Goal: Communication & Community: Answer question/provide support

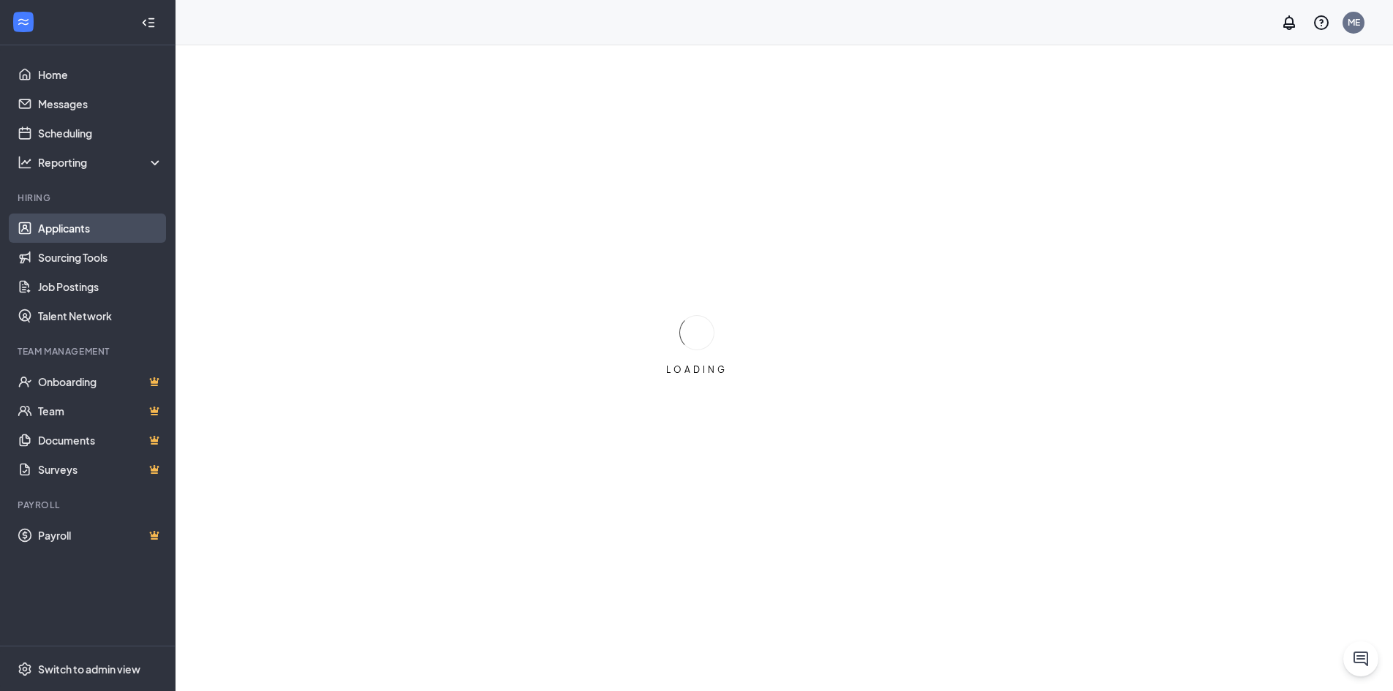
click at [83, 232] on link "Applicants" at bounding box center [100, 227] width 125 height 29
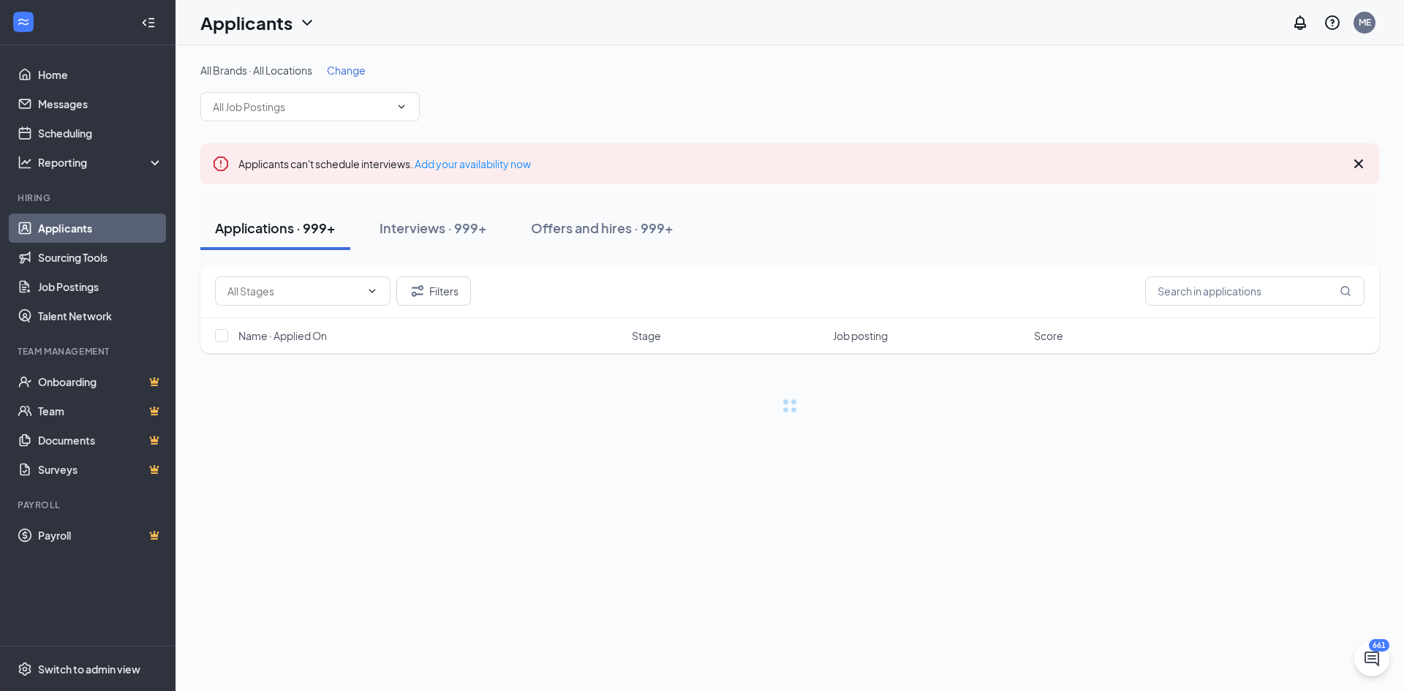
click at [351, 79] on div "All Brands · All Locations Change" at bounding box center [789, 92] width 1178 height 58
click at [354, 70] on span "Change" at bounding box center [346, 70] width 39 height 13
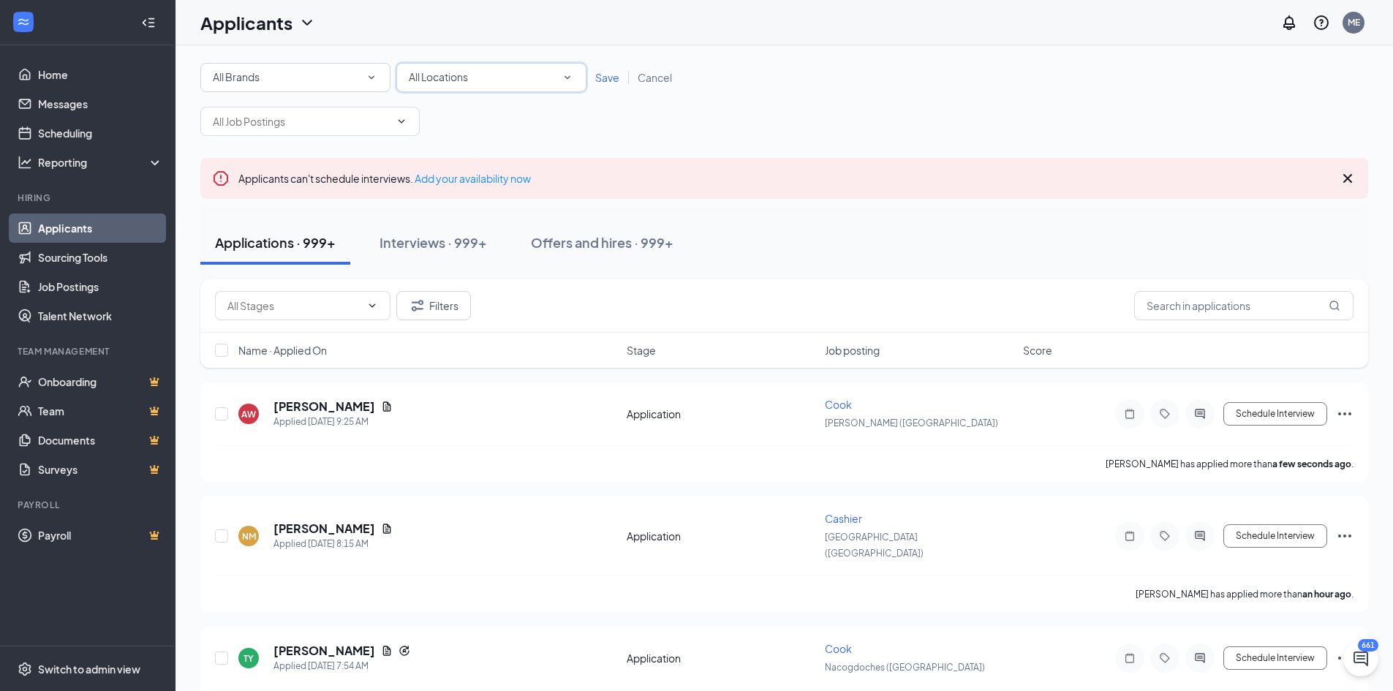
click at [569, 77] on icon "SmallChevronDown" at bounding box center [567, 78] width 6 height 4
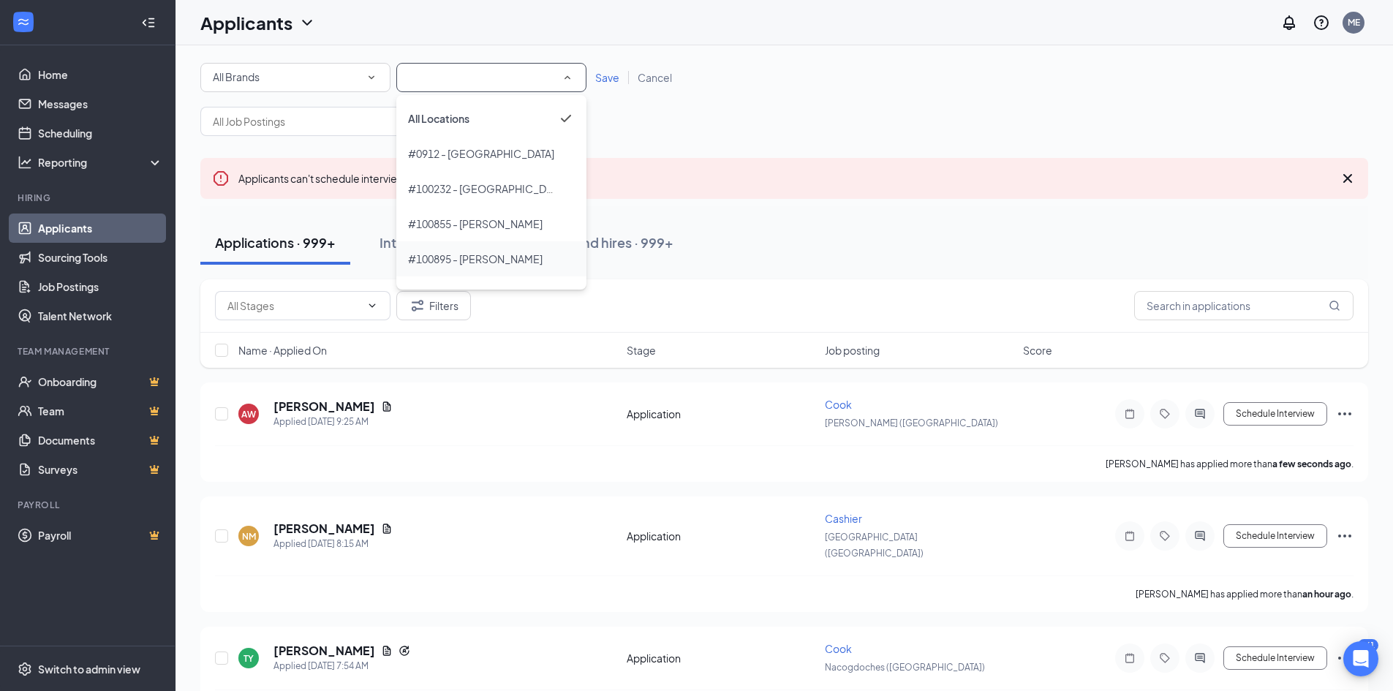
click at [458, 256] on span "#100895 - [PERSON_NAME]" at bounding box center [475, 258] width 135 height 13
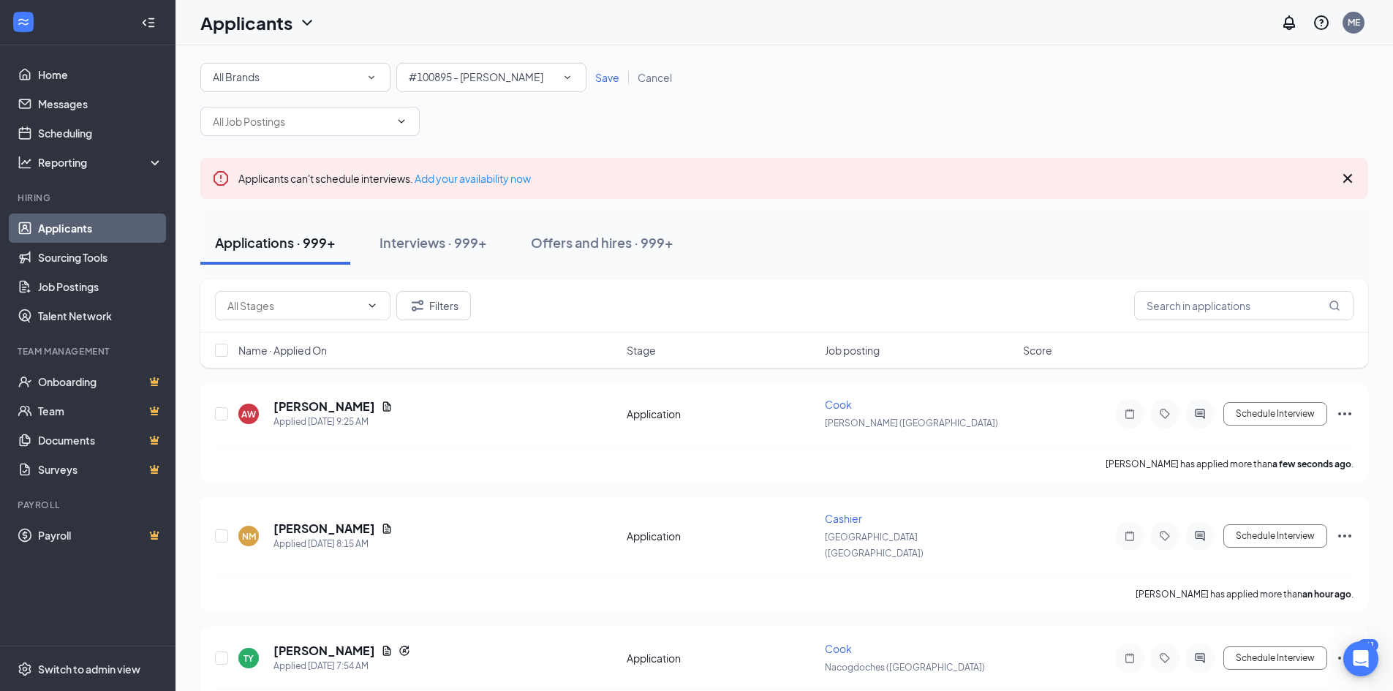
click at [609, 78] on span "Save" at bounding box center [607, 77] width 24 height 13
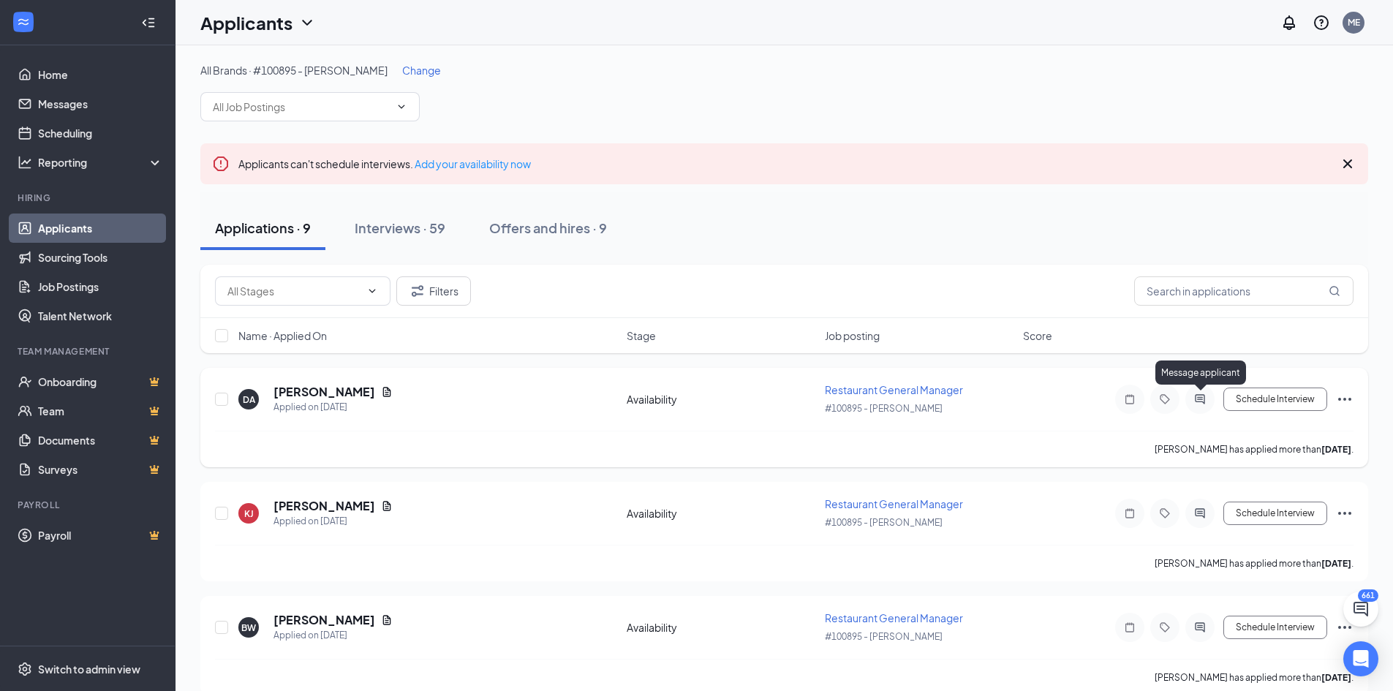
click at [1203, 404] on icon "ActiveChat" at bounding box center [1200, 399] width 18 height 12
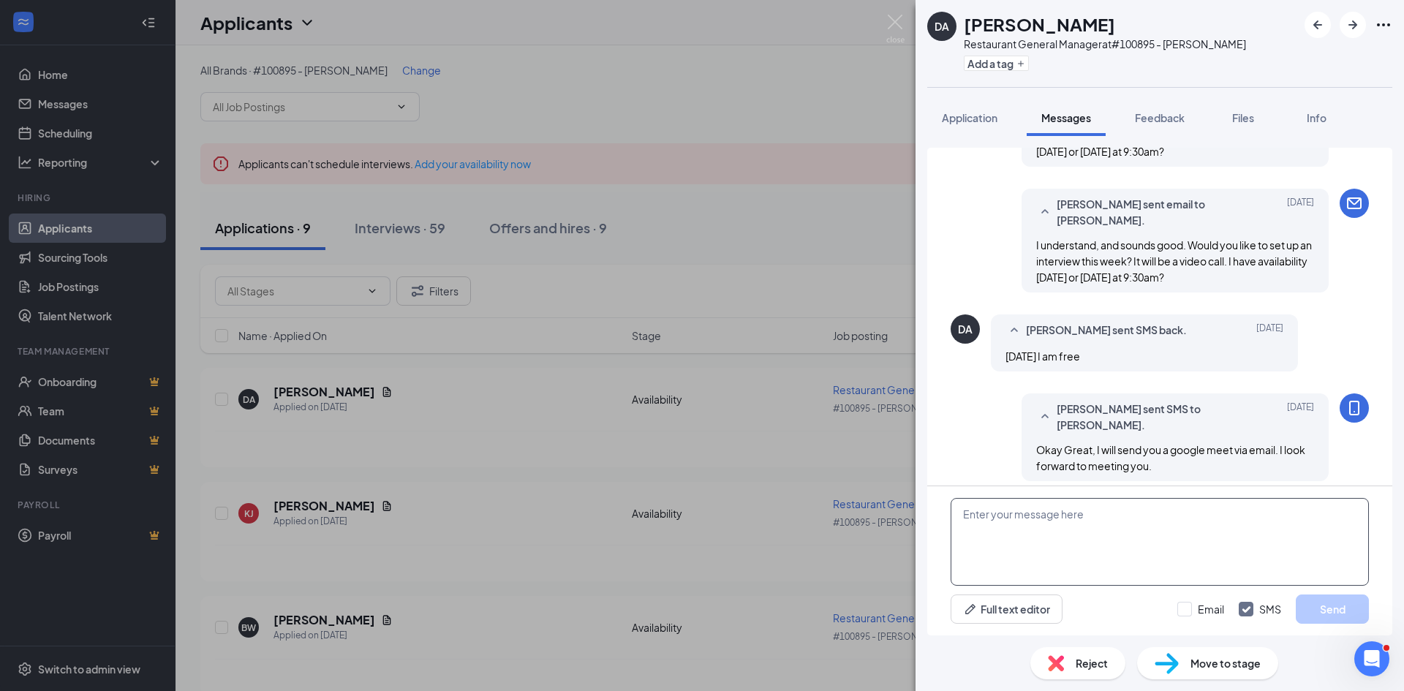
click at [1002, 526] on textarea at bounding box center [1159, 542] width 418 height 88
click at [996, 513] on textarea at bounding box center [1159, 542] width 418 height 88
click at [1208, 519] on textarea "I am just confirming our interview at 9:30am [DATE]" at bounding box center [1159, 542] width 418 height 88
type textarea "I am just confirming our interview at 9:30am [DATE]. It doesn't look like you a…"
click at [1331, 615] on button "Send" at bounding box center [1331, 608] width 73 height 29
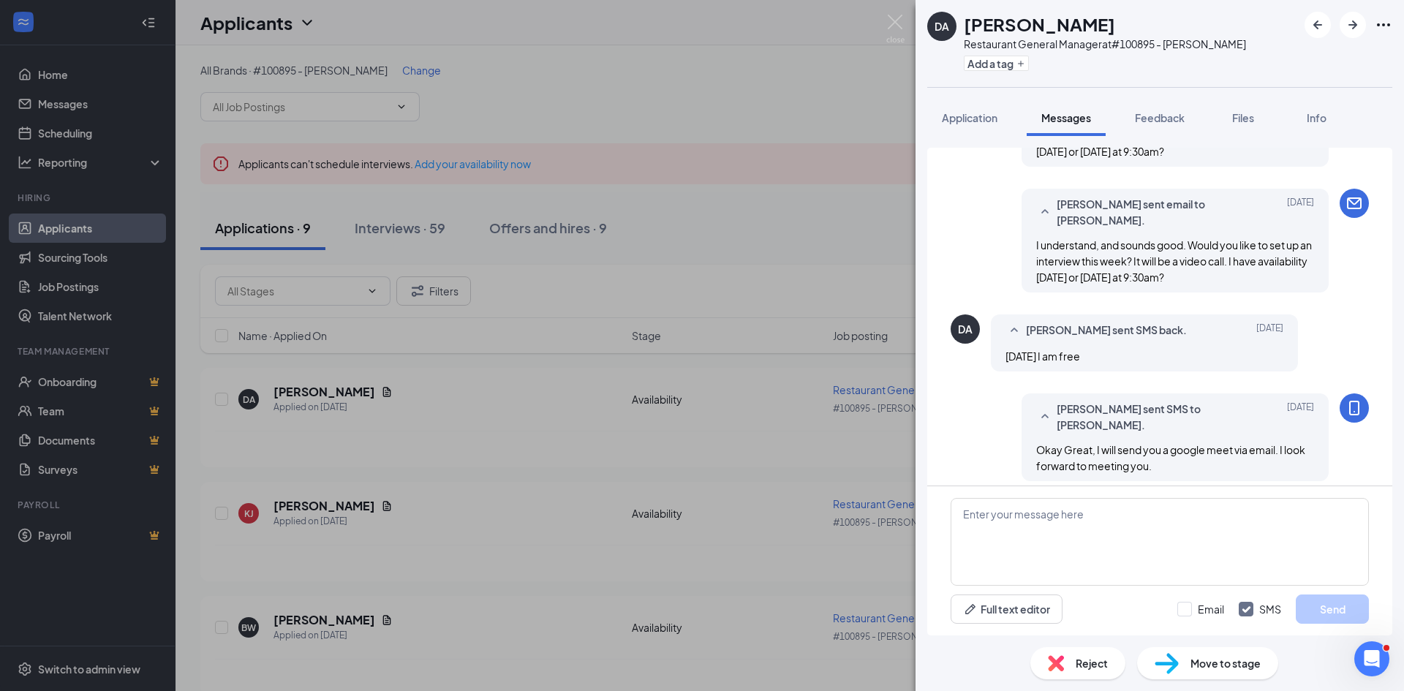
scroll to position [772, 0]
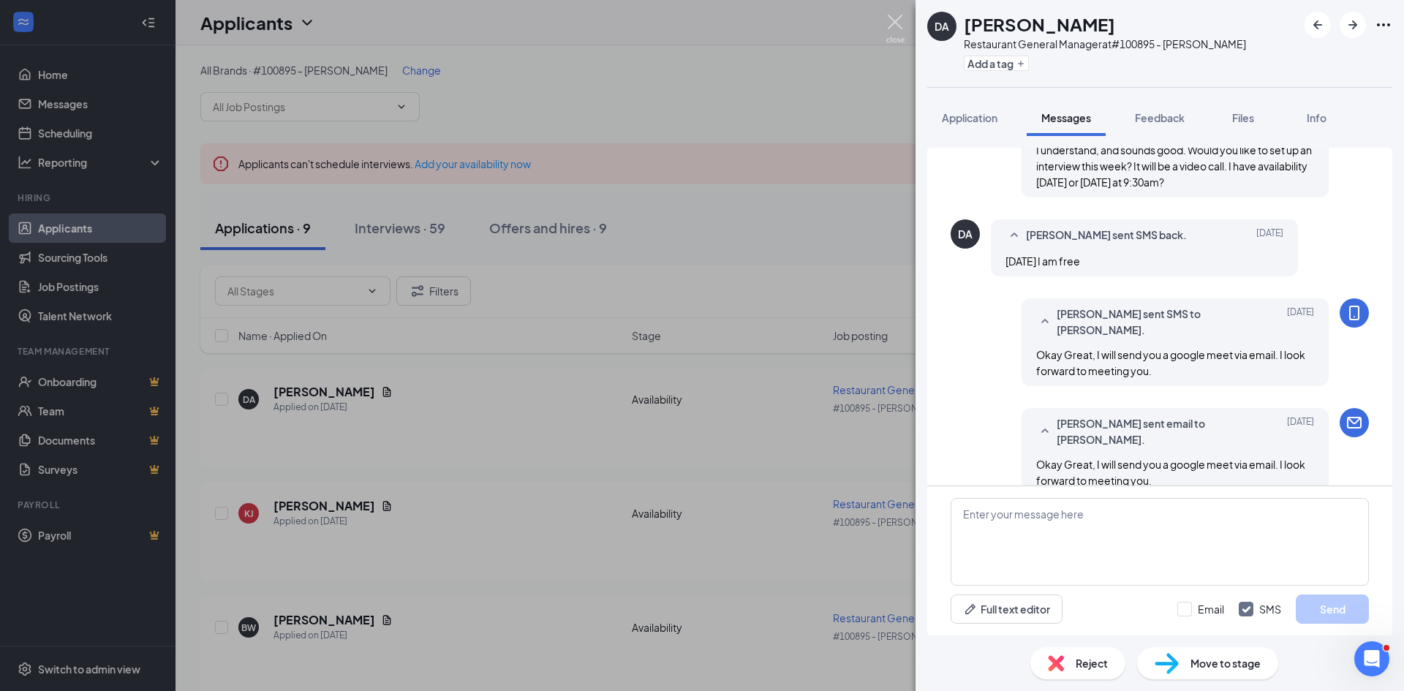
click at [895, 20] on img at bounding box center [895, 29] width 18 height 29
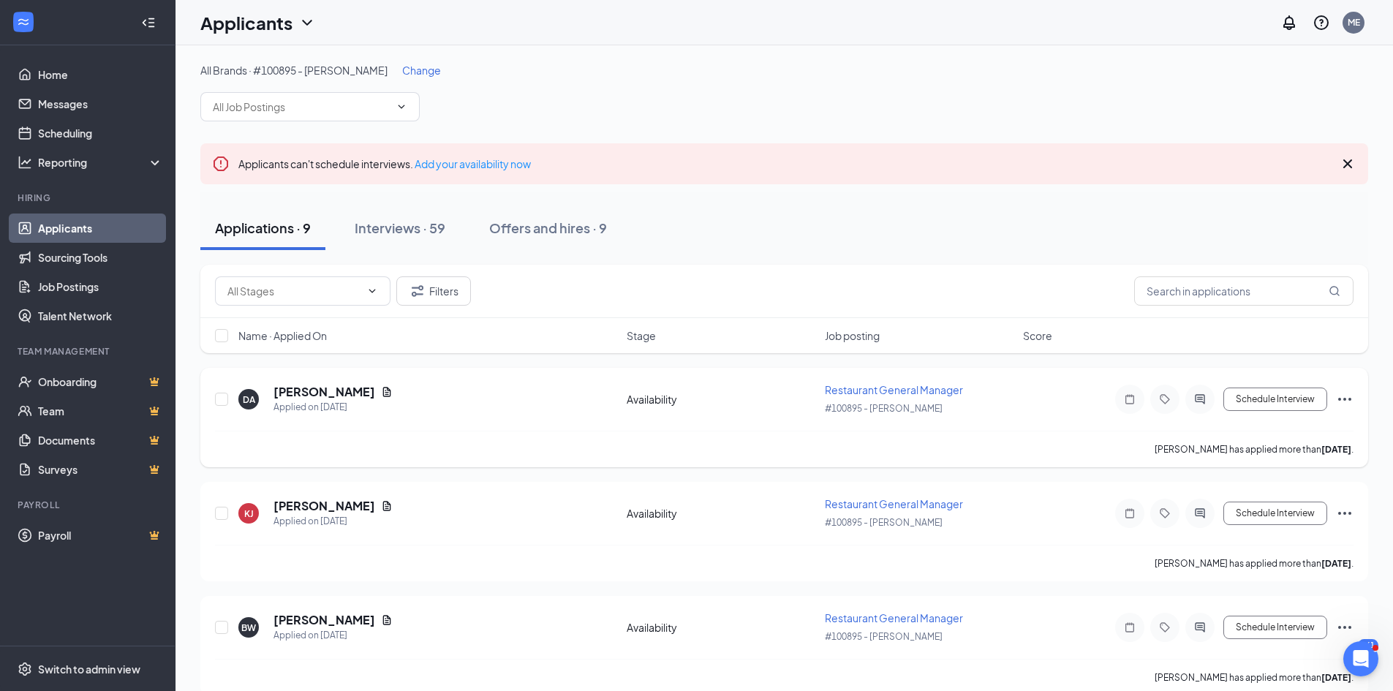
click at [906, 390] on span "Restaurant General Manager" at bounding box center [894, 389] width 138 height 13
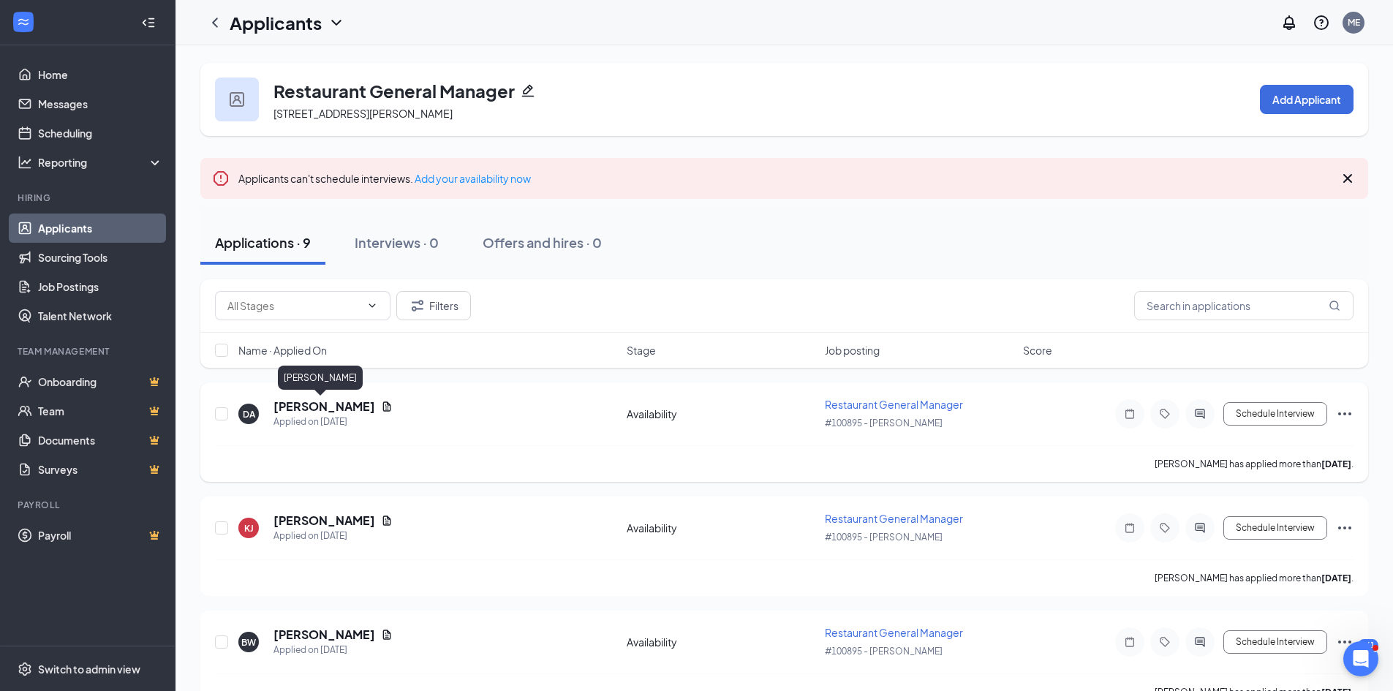
click at [320, 405] on h5 "[PERSON_NAME]" at bounding box center [324, 406] width 102 height 16
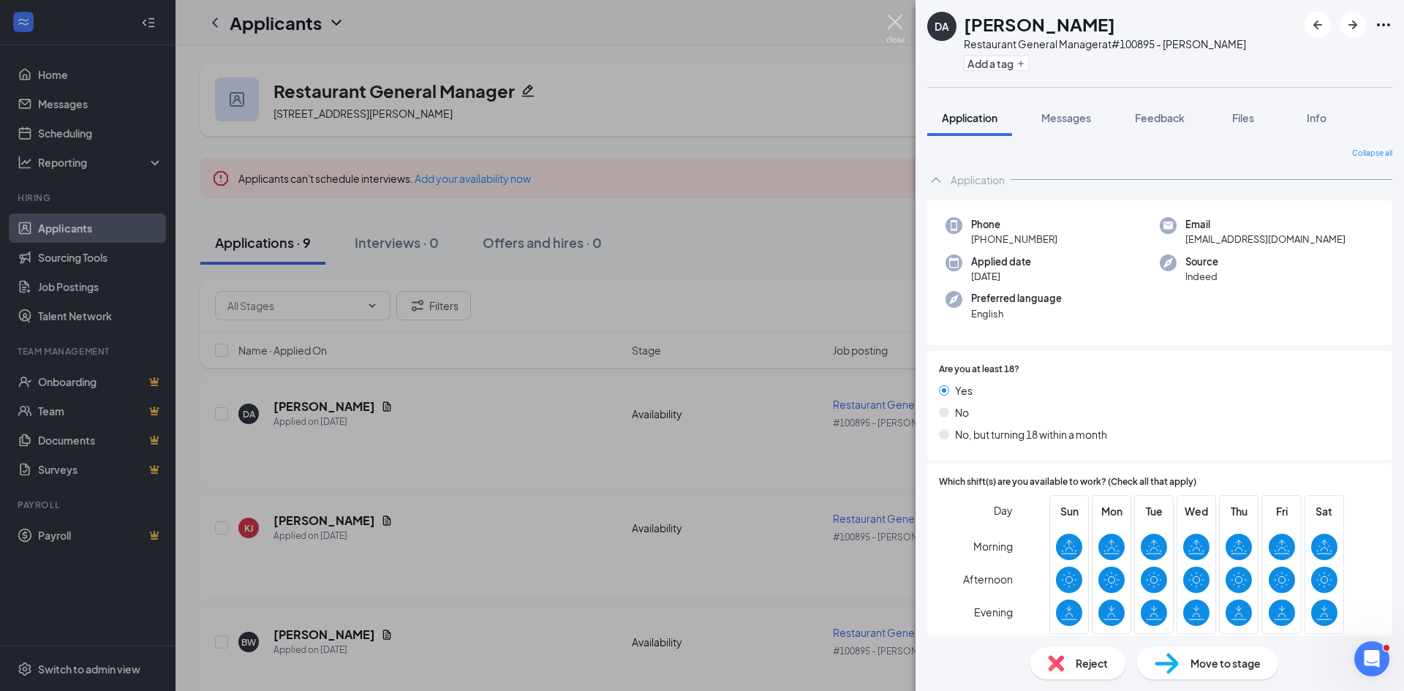
click at [893, 20] on img at bounding box center [895, 29] width 18 height 29
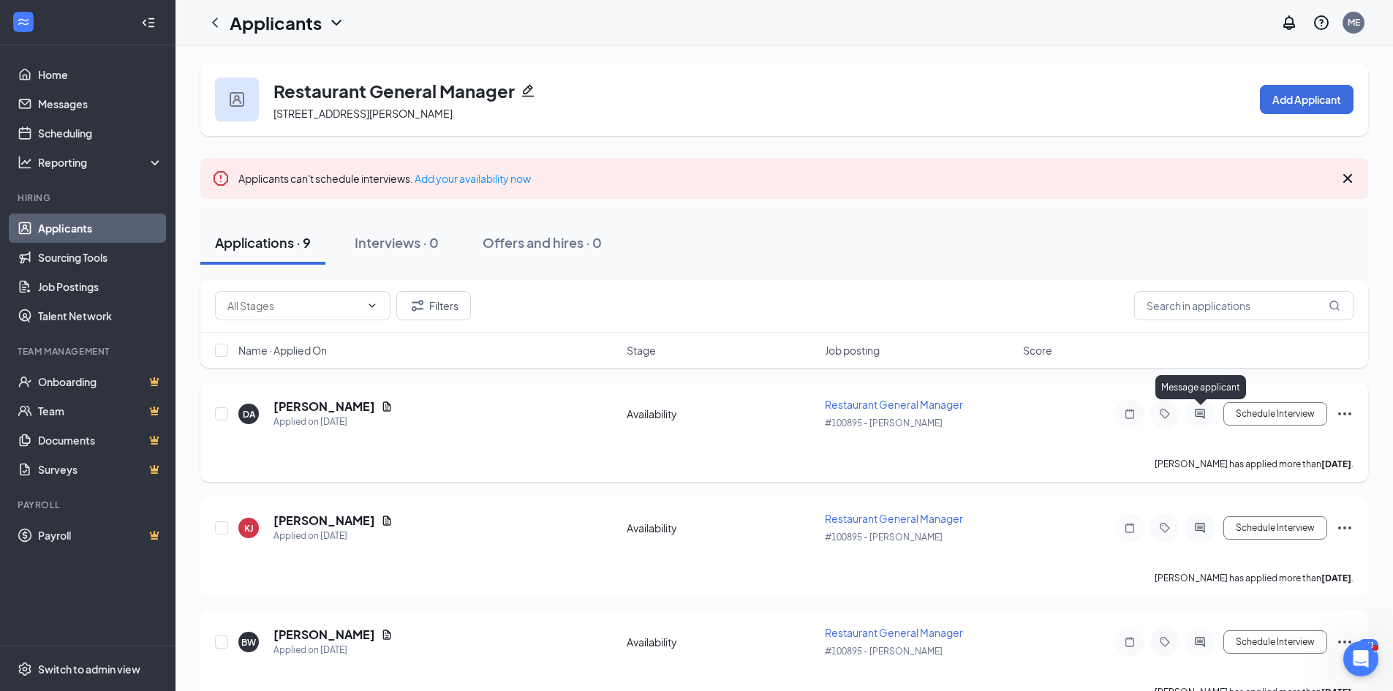
click at [1200, 414] on icon "ActiveChat" at bounding box center [1200, 414] width 10 height 10
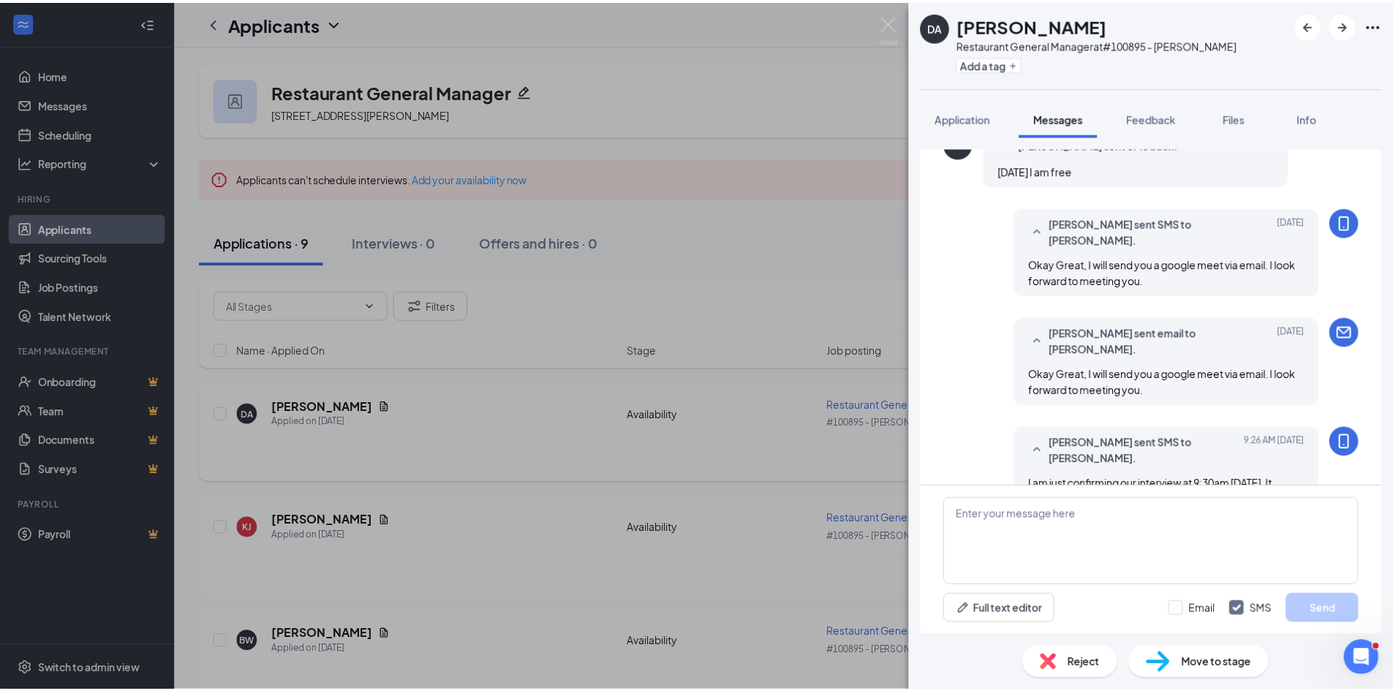
scroll to position [756, 0]
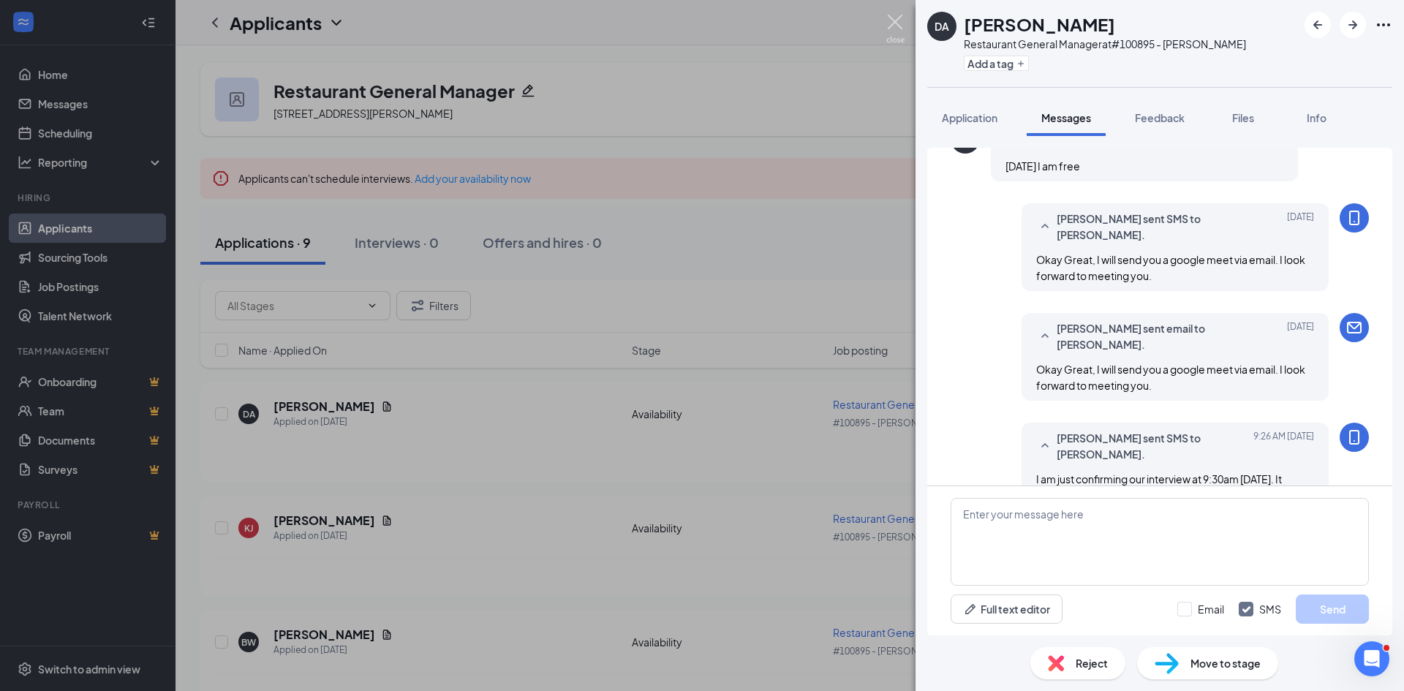
click at [887, 18] on img at bounding box center [895, 29] width 18 height 29
